Goal: Navigation & Orientation: Find specific page/section

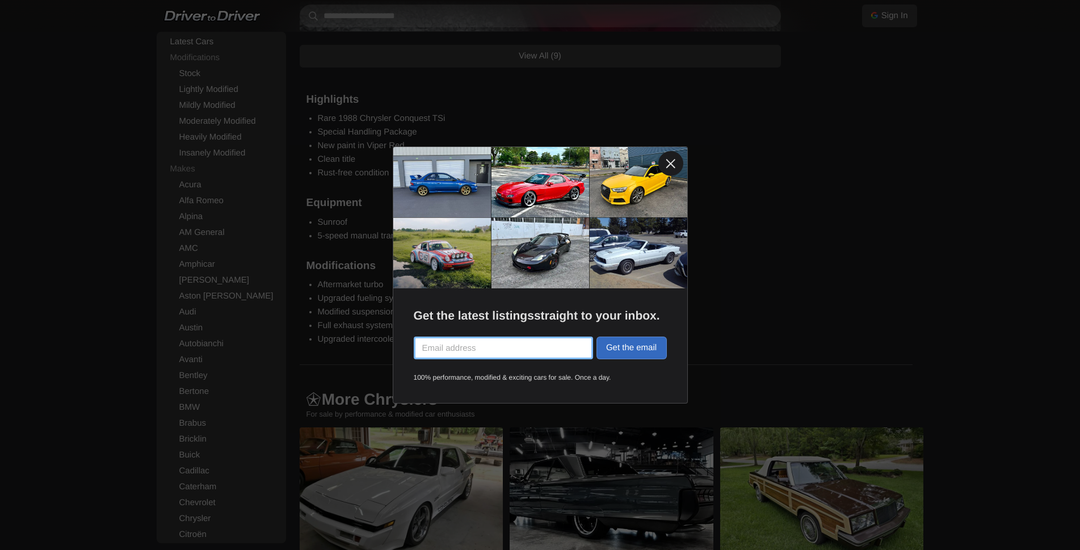
scroll to position [1532, 0]
click at [670, 162] on link at bounding box center [670, 163] width 25 height 25
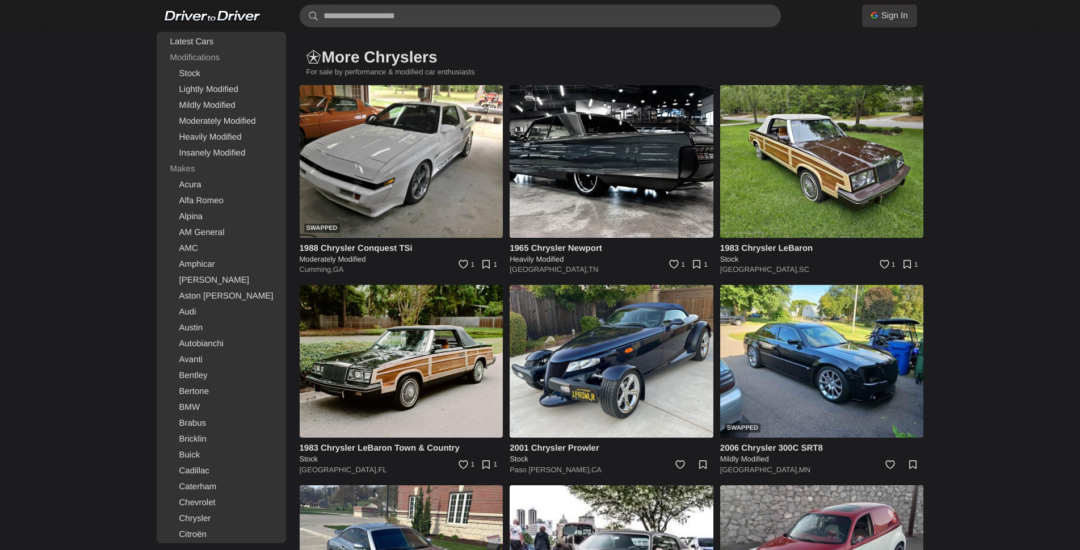
scroll to position [1873, 0]
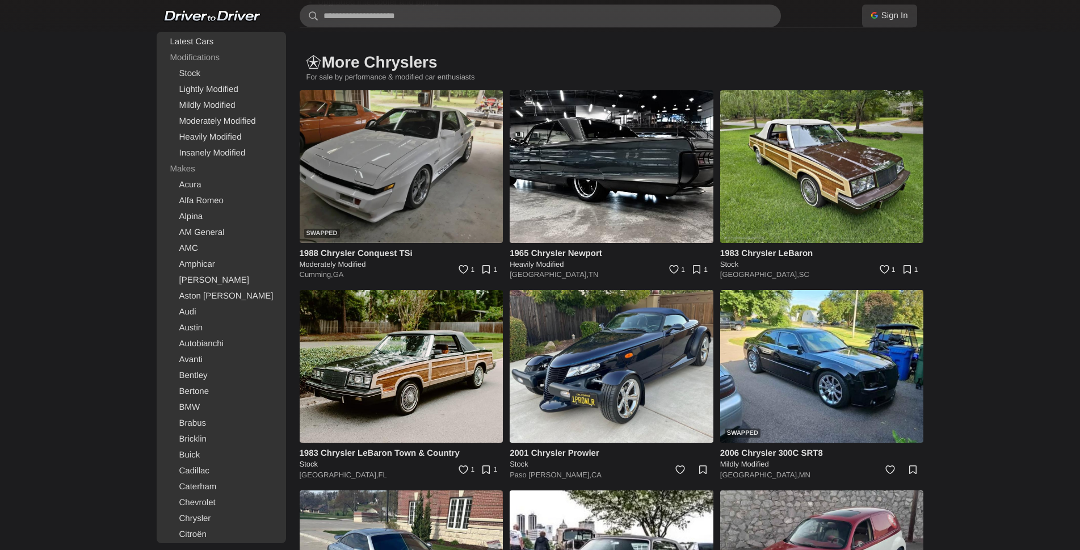
click at [386, 184] on img at bounding box center [402, 166] width 204 height 153
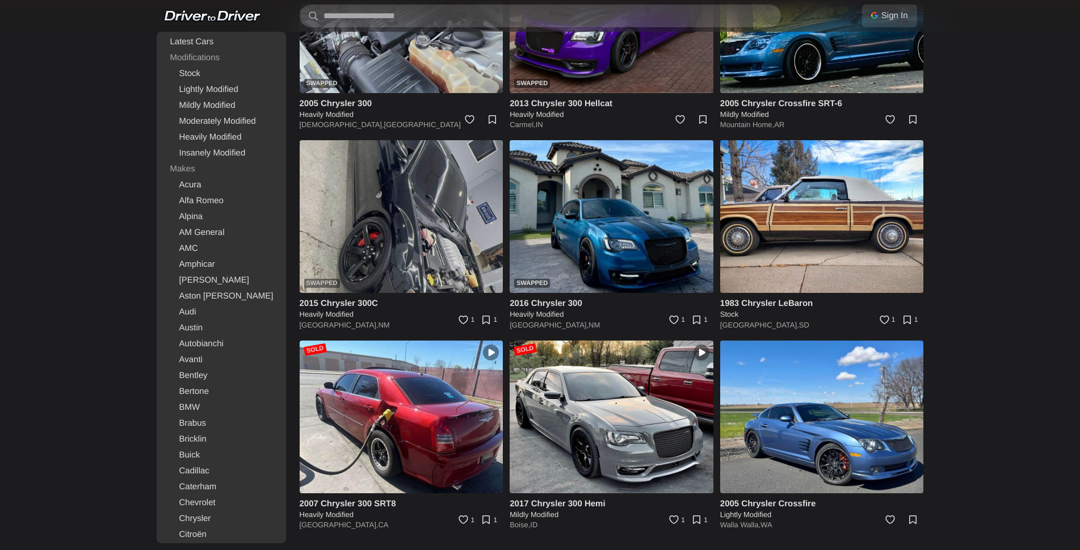
scroll to position [2353, 0]
